Goal: Register for event/course

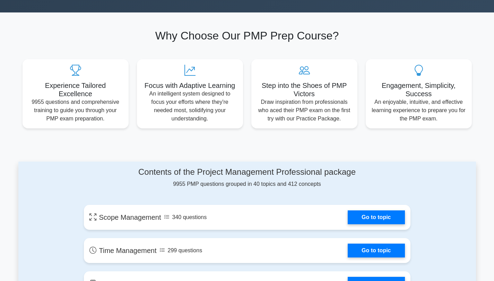
scroll to position [207, 0]
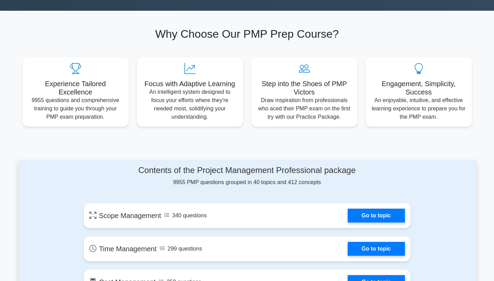
drag, startPoint x: 496, startPoint y: 39, endPoint x: 498, endPoint y: 32, distance: 7.2
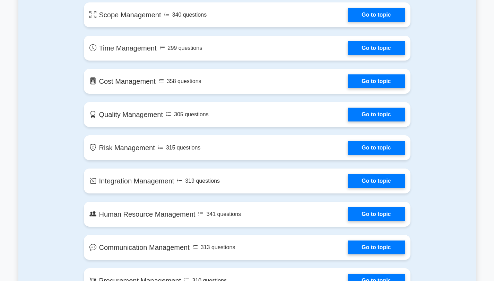
scroll to position [418, 0]
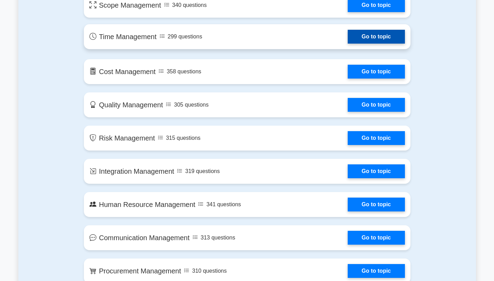
click at [379, 34] on link "Go to topic" at bounding box center [376, 37] width 57 height 14
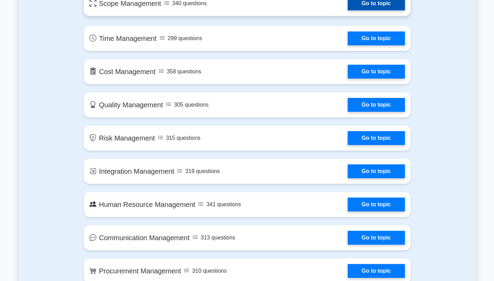
click at [381, 6] on link "Go to topic" at bounding box center [376, 4] width 57 height 14
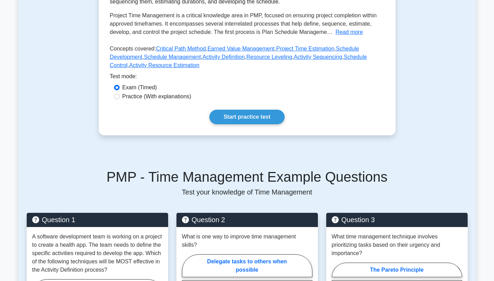
scroll to position [125, 0]
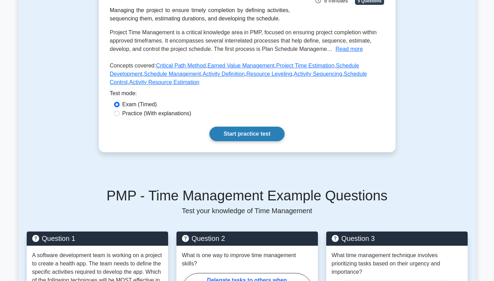
click at [254, 132] on link "Start practice test" at bounding box center [246, 134] width 75 height 15
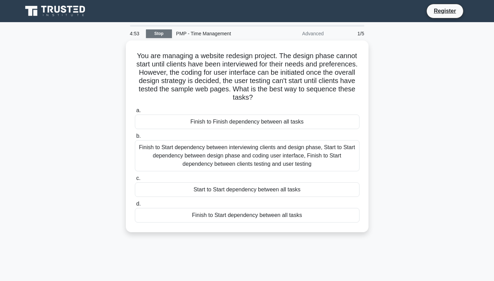
click at [153, 35] on link "Stop" at bounding box center [159, 33] width 26 height 9
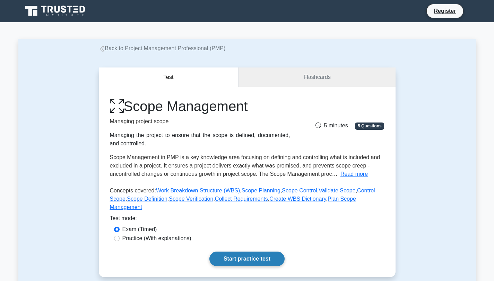
click at [250, 261] on link "Start practice test" at bounding box center [246, 259] width 75 height 15
